Goal: Transaction & Acquisition: Purchase product/service

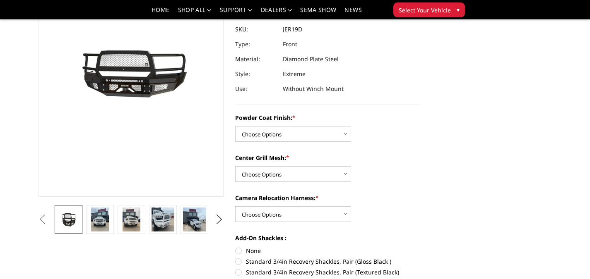
scroll to position [111, 0]
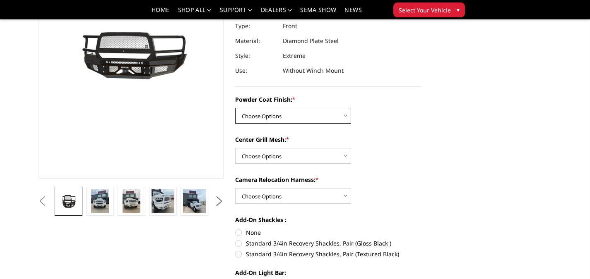
click at [337, 111] on select "Choose Options Bare Metal Gloss Black Powder Coat Textured Black Powder Coat" at bounding box center [293, 116] width 116 height 16
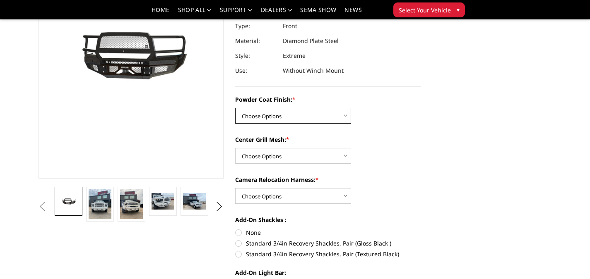
select select "3236"
click at [235, 108] on select "Choose Options Bare Metal Gloss Black Powder Coat Textured Black Powder Coat" at bounding box center [293, 116] width 116 height 16
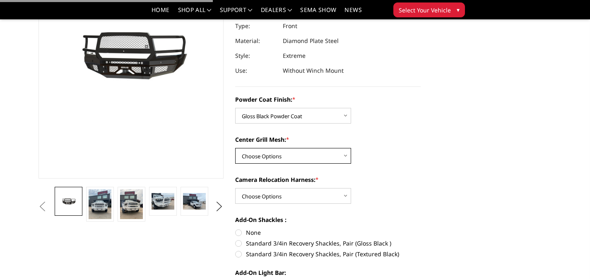
click at [319, 150] on select "Choose Options WITH Expanded Metal in Center Grill WITHOUT Expanded Metal in Ce…" at bounding box center [293, 156] width 116 height 16
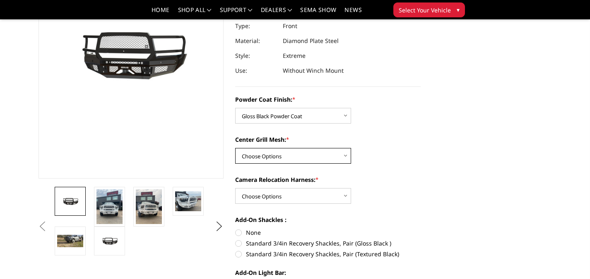
select select "3239"
click at [235, 148] on select "Choose Options WITH Expanded Metal in Center Grill WITHOUT Expanded Metal in Ce…" at bounding box center [293, 156] width 116 height 16
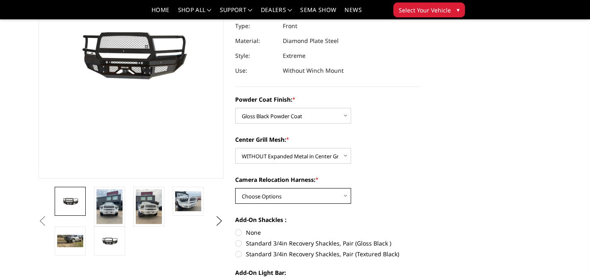
click at [322, 199] on select "Choose Options WITH Camera Relocation Harness WITHOUT Camera Relocation Harness" at bounding box center [293, 196] width 116 height 16
select select "3241"
click at [235, 188] on select "Choose Options WITH Camera Relocation Harness WITHOUT Camera Relocation Harness" at bounding box center [293, 196] width 116 height 16
click at [104, 220] on img at bounding box center [109, 207] width 26 height 35
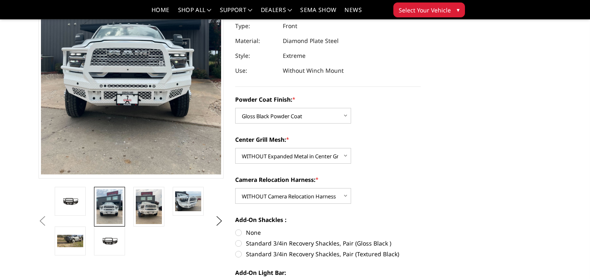
scroll to position [34, 0]
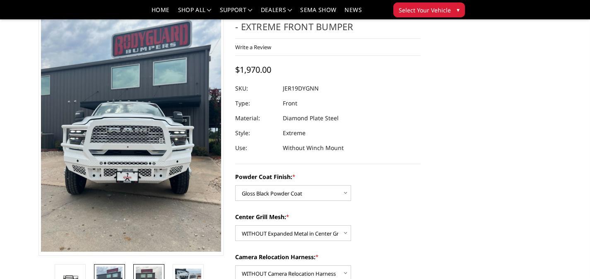
click at [144, 270] on img at bounding box center [149, 284] width 26 height 35
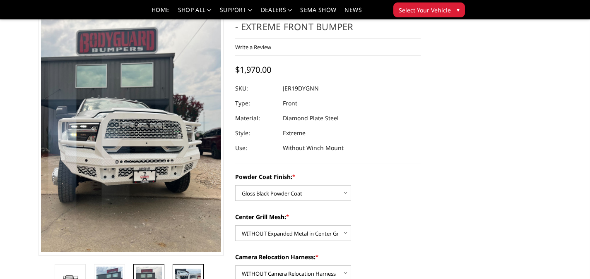
click at [187, 270] on img at bounding box center [188, 278] width 26 height 19
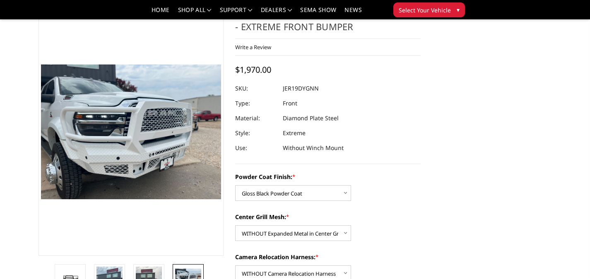
scroll to position [87, 0]
